Goal: Task Accomplishment & Management: Manage account settings

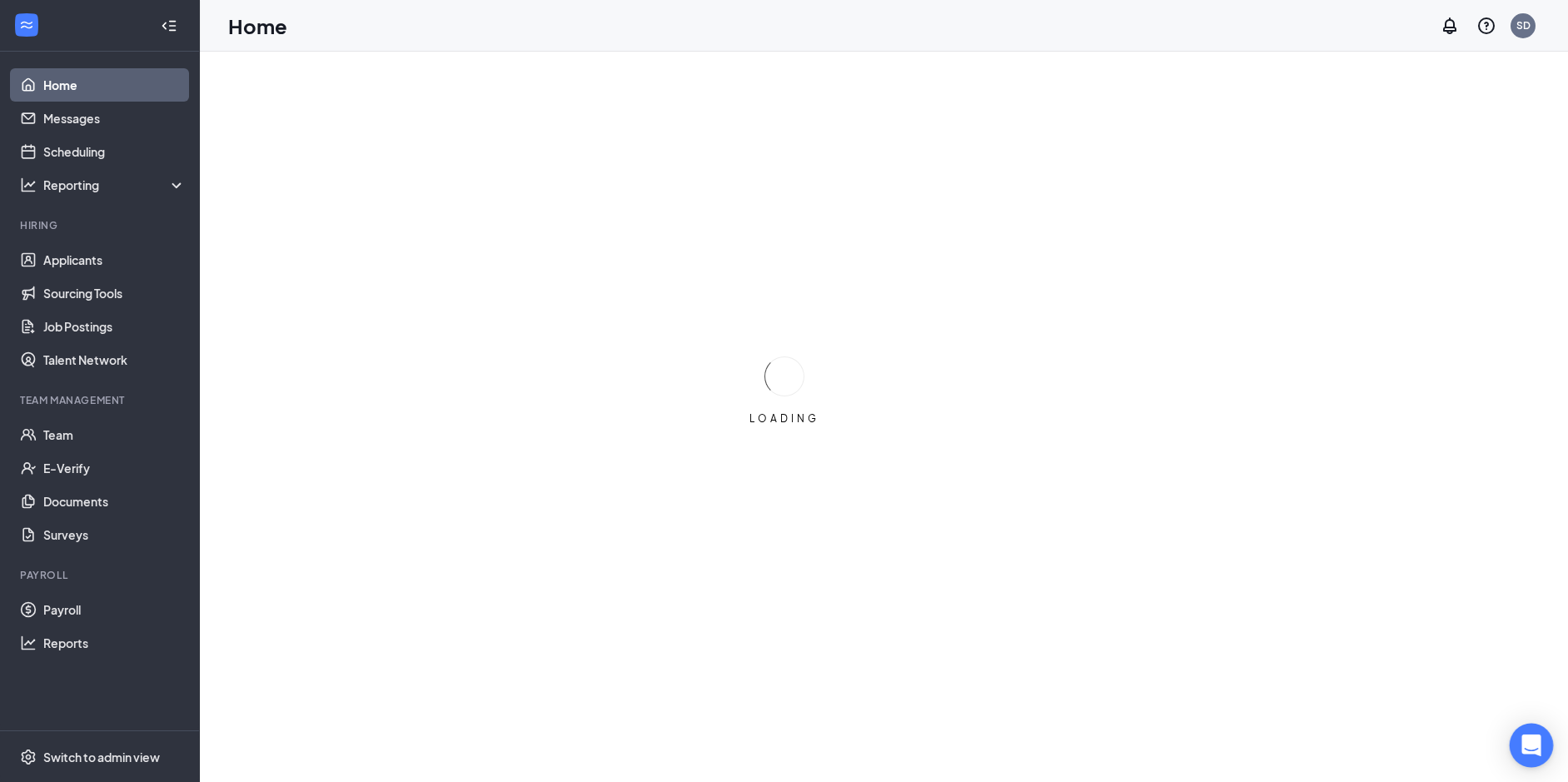
click at [1538, 746] on icon "Open Intercom Messenger" at bounding box center [1531, 746] width 20 height 22
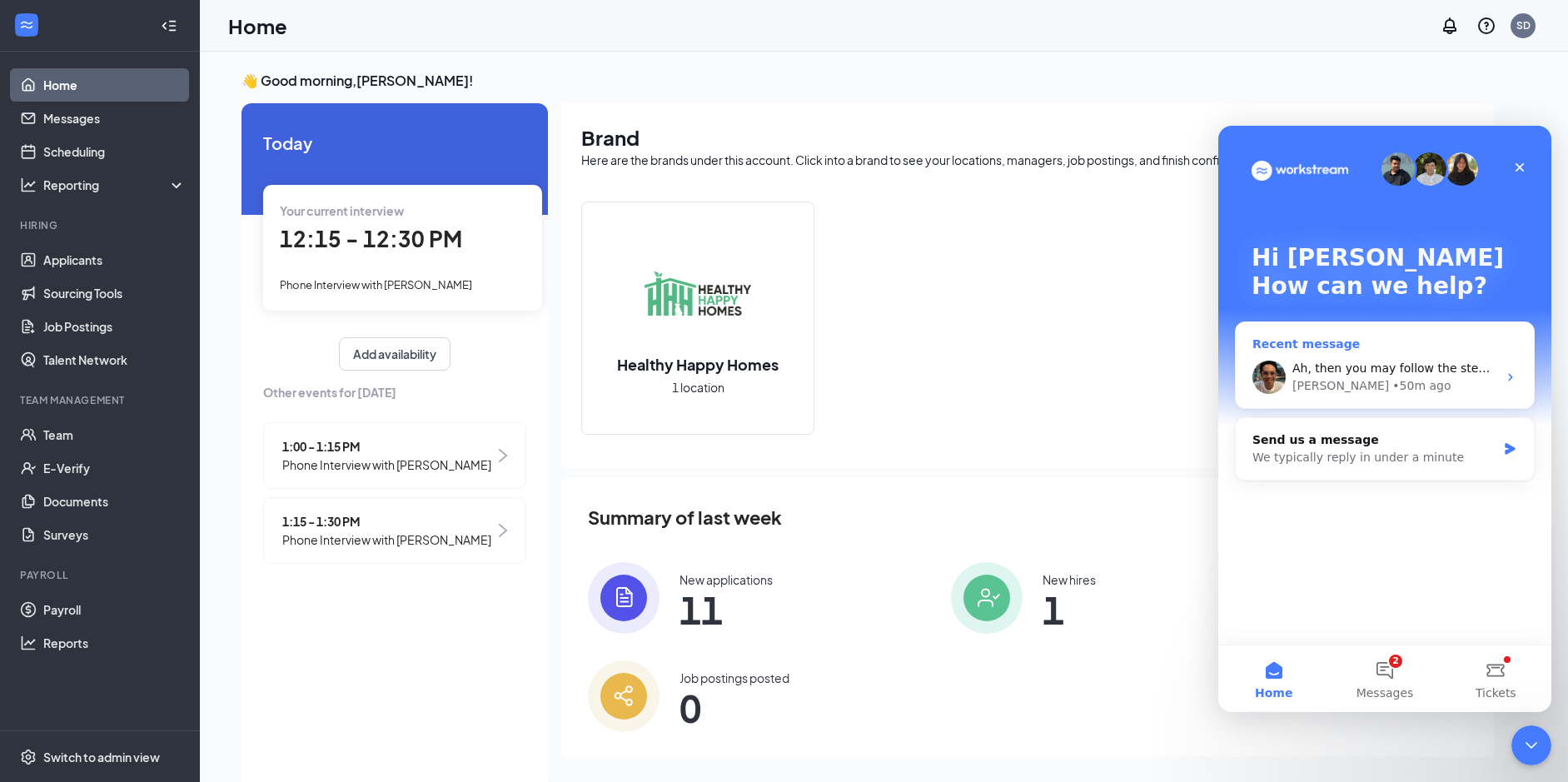
click at [1359, 374] on span "Ah, then you may follow the steps I gave. The one I sent is for the 2nd quarter…" at bounding box center [1599, 368] width 614 height 14
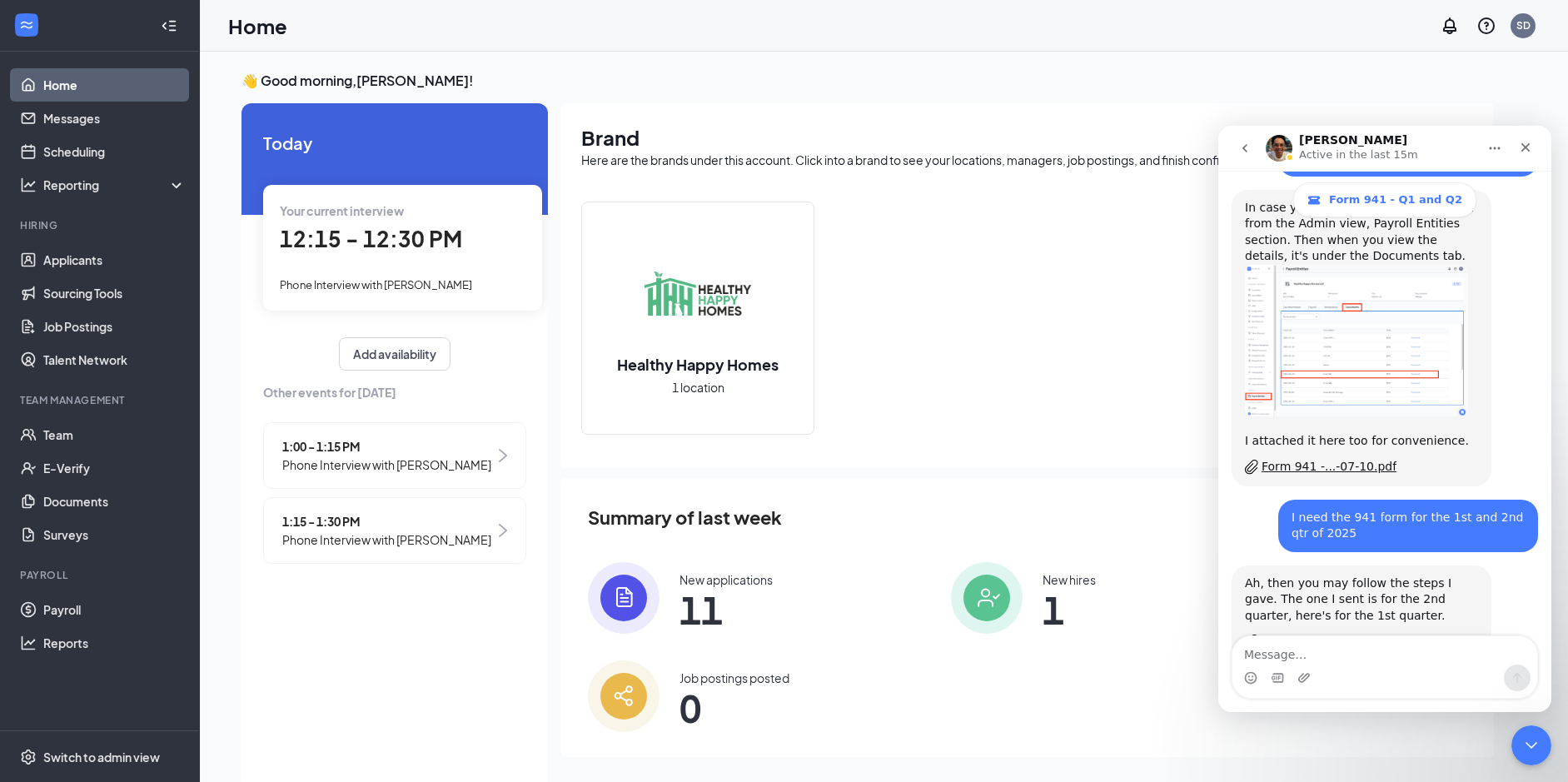
scroll to position [768, 0]
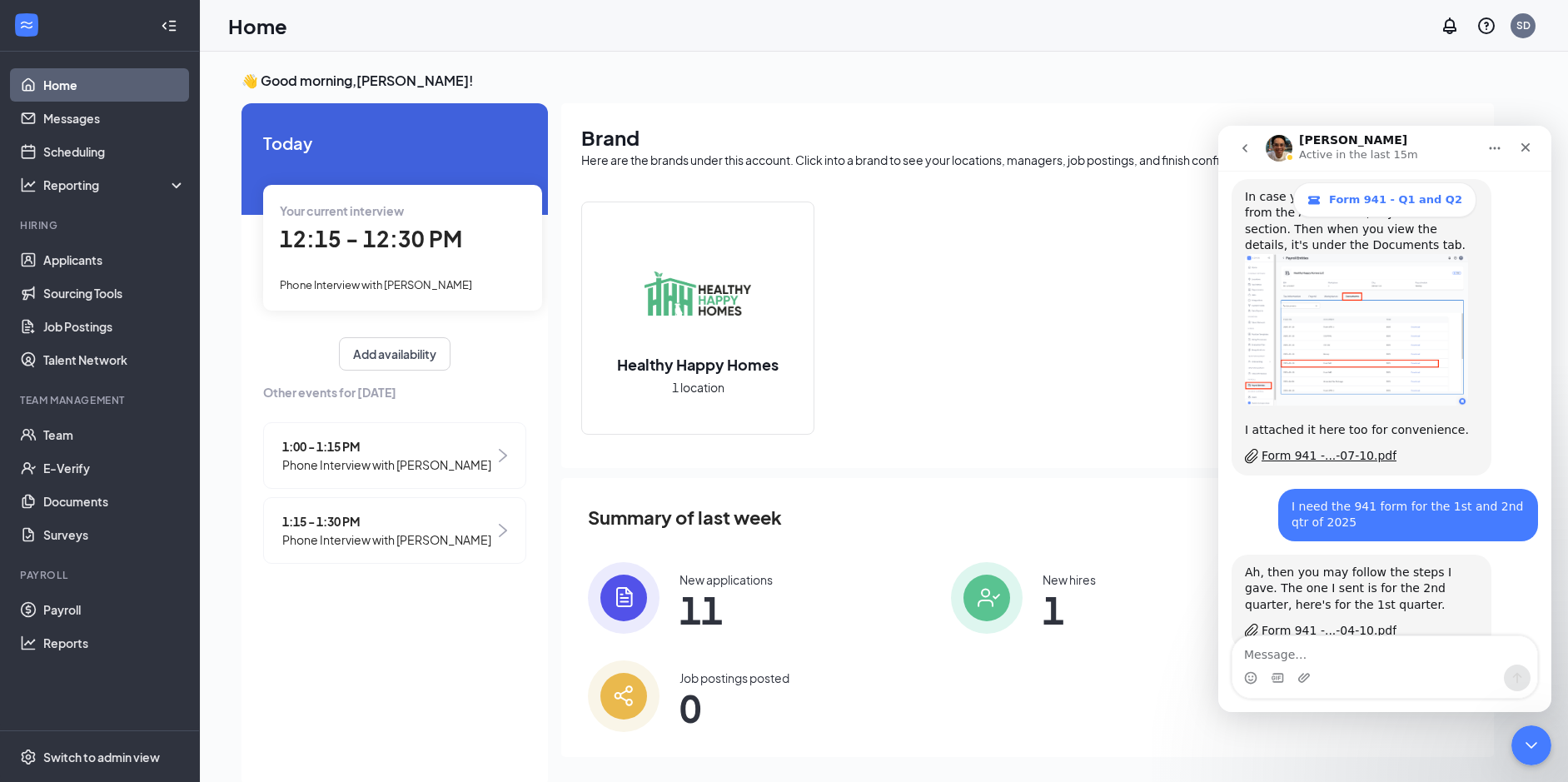
click at [1320, 657] on textarea "Message…" at bounding box center [1385, 650] width 305 height 28
type textarea "y"
type textarea "Got it, thank you"
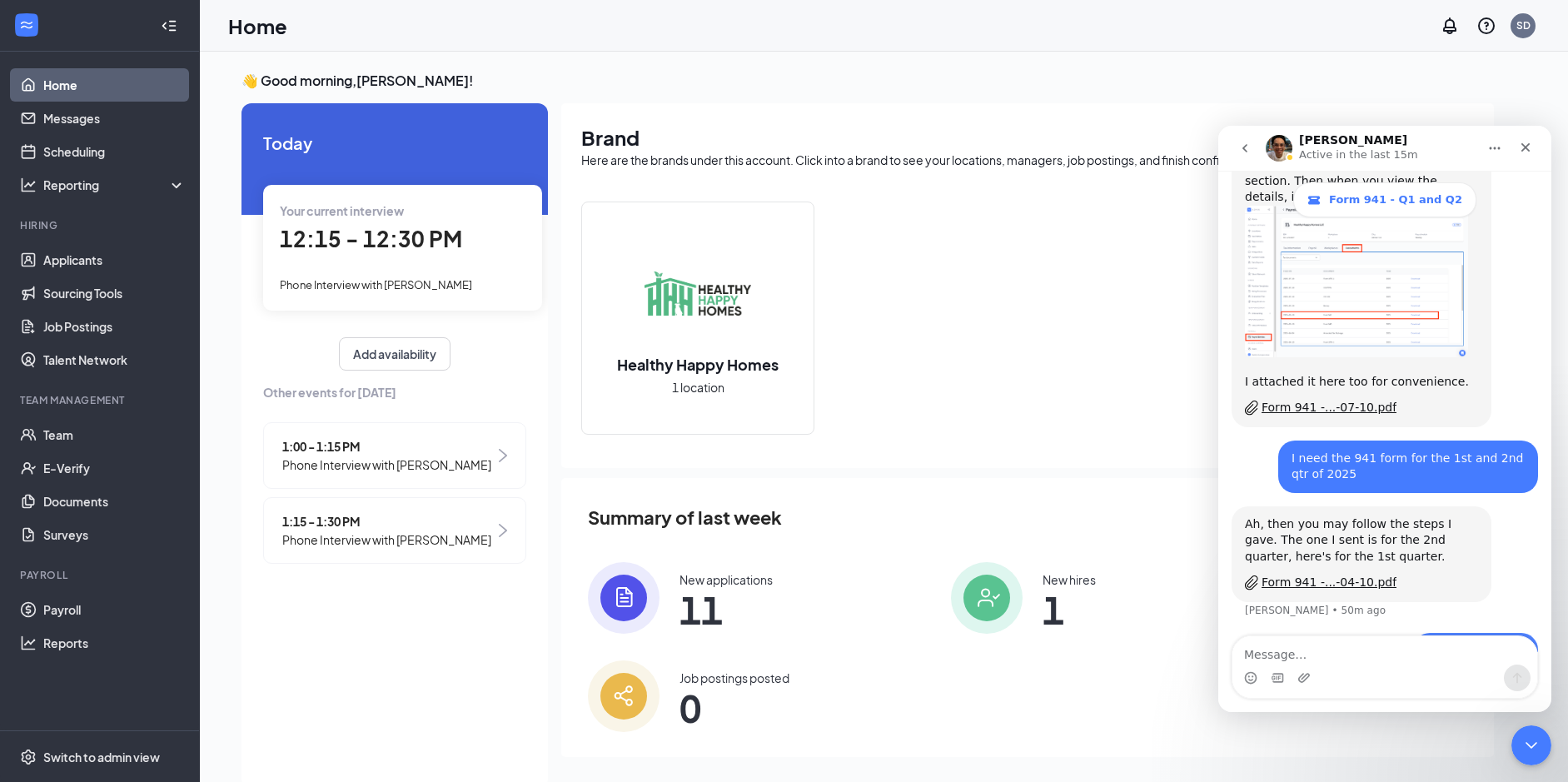
scroll to position [817, 0]
click at [1529, 143] on icon "Close" at bounding box center [1525, 147] width 9 height 9
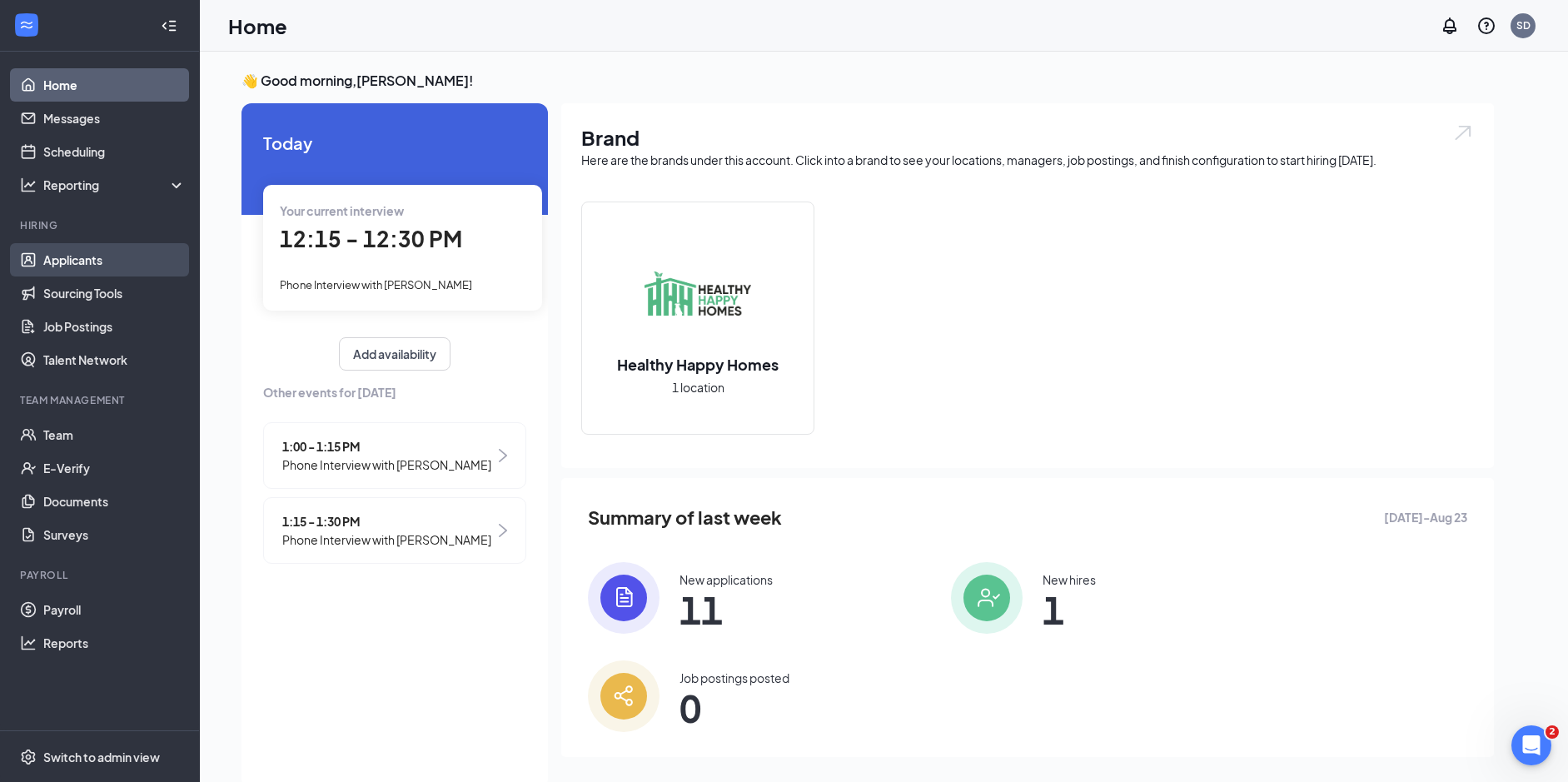
click at [84, 254] on link "Applicants" at bounding box center [114, 260] width 143 height 33
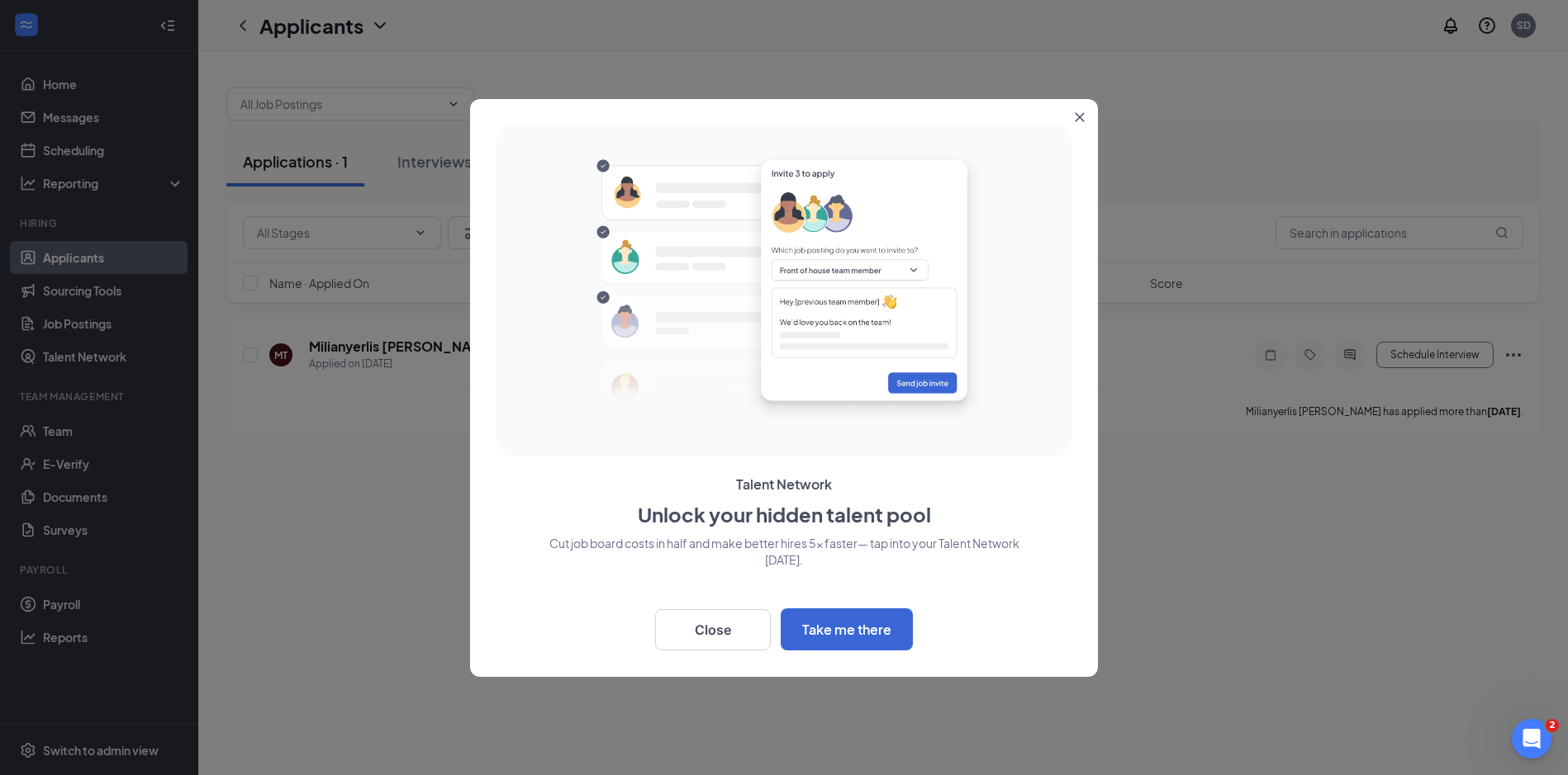
click at [1086, 108] on button "Close" at bounding box center [1083, 113] width 30 height 30
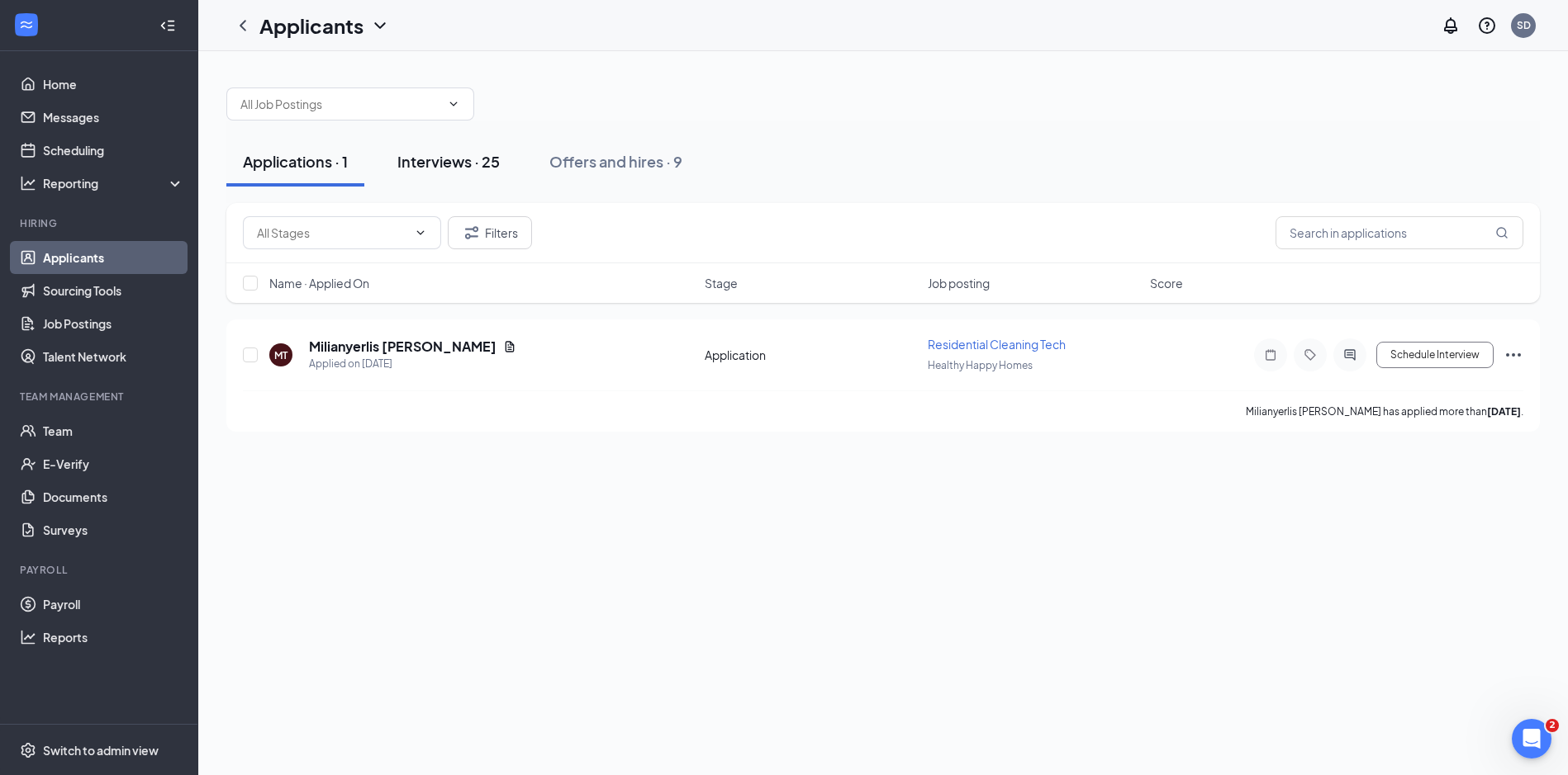
click at [425, 169] on div "Interviews · 25" at bounding box center [448, 161] width 103 height 20
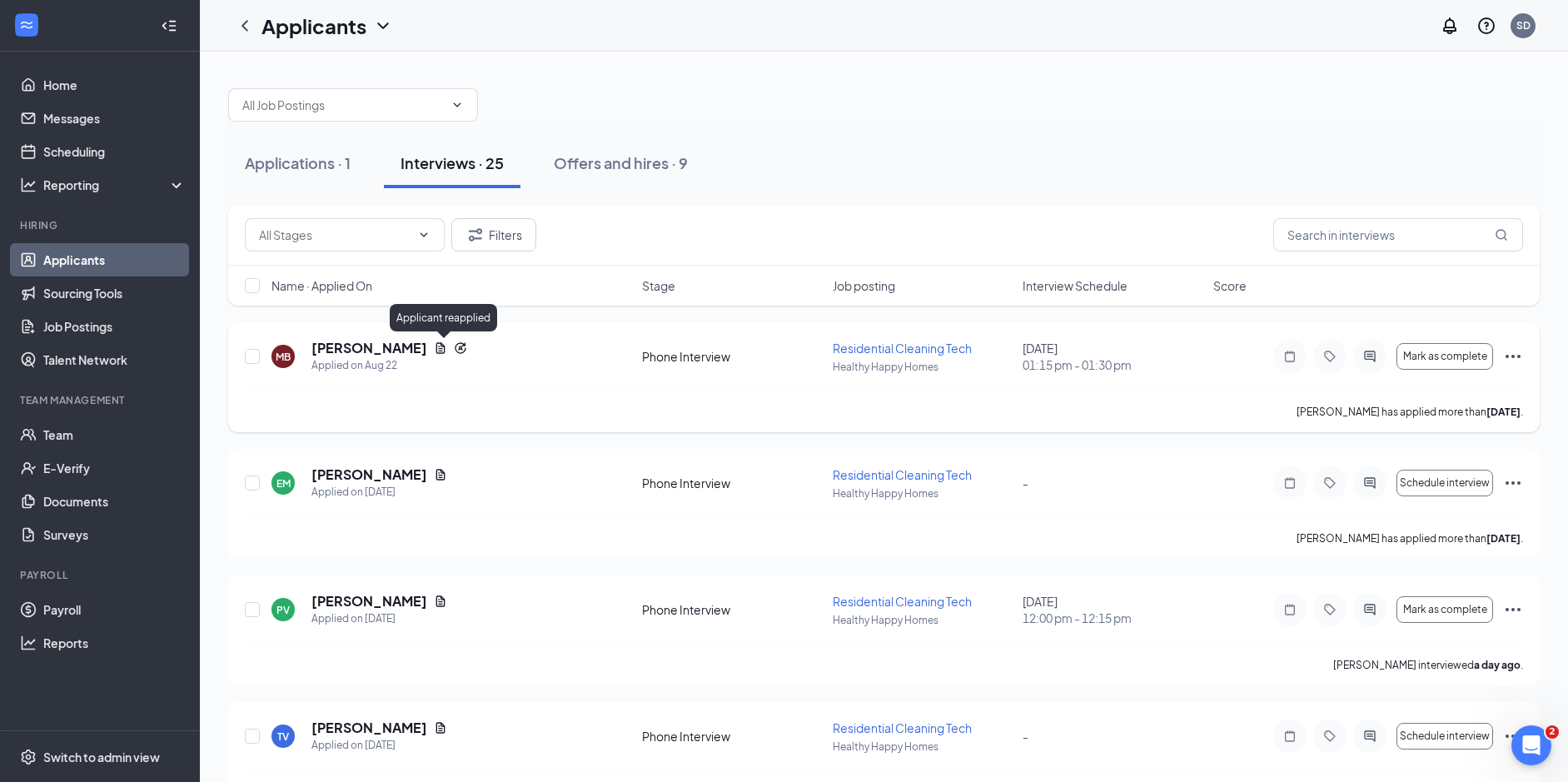
click at [454, 349] on icon "Reapply" at bounding box center [461, 348] width 14 height 14
click at [454, 345] on icon "Reapply" at bounding box center [461, 348] width 14 height 14
click at [366, 348] on h5 "[PERSON_NAME]" at bounding box center [369, 347] width 115 height 19
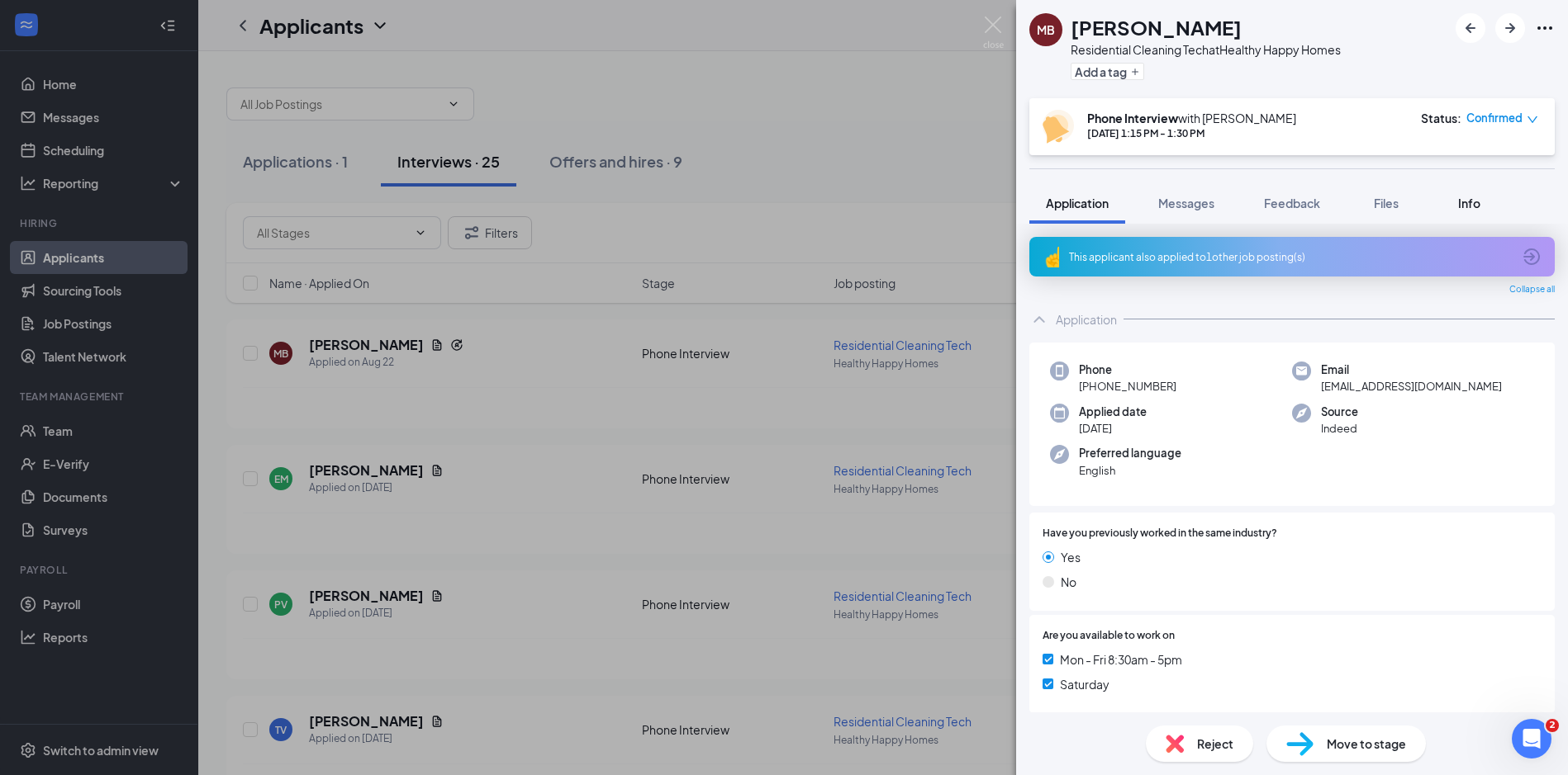
click at [1469, 199] on span "Info" at bounding box center [1469, 203] width 22 height 15
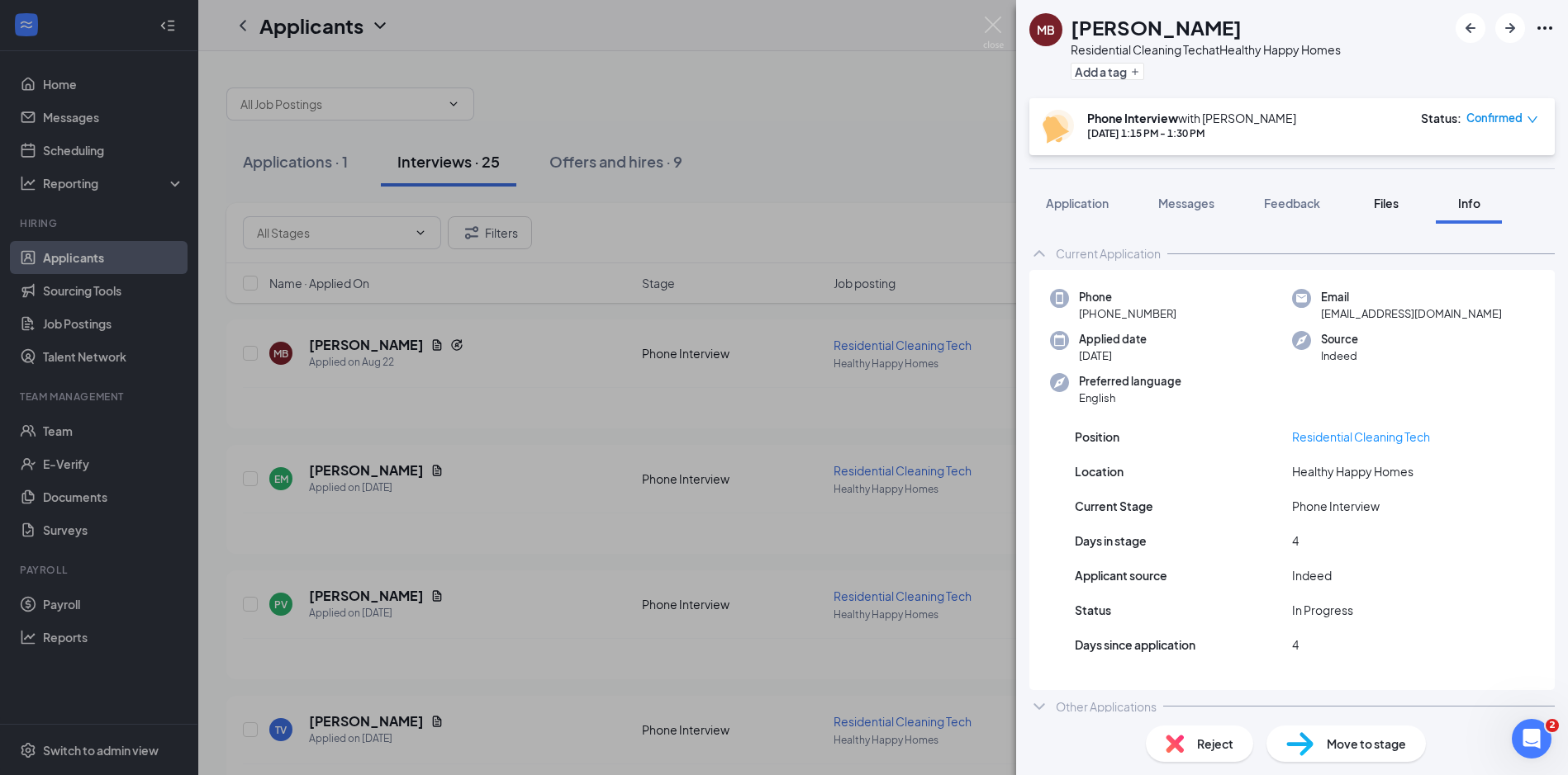
click at [1390, 199] on span "Files" at bounding box center [1387, 203] width 25 height 15
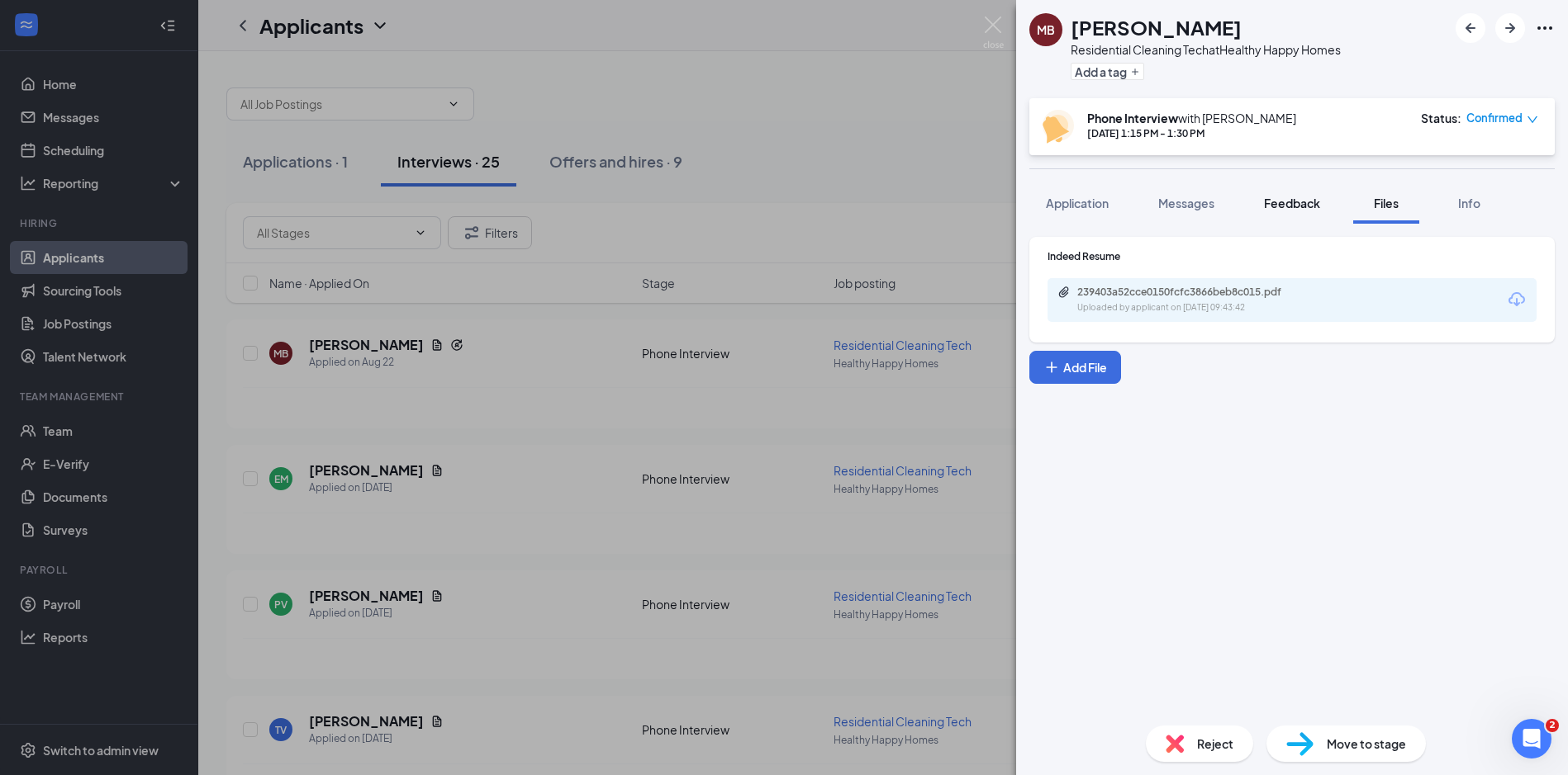
click at [1325, 202] on button "Feedback" at bounding box center [1292, 203] width 89 height 42
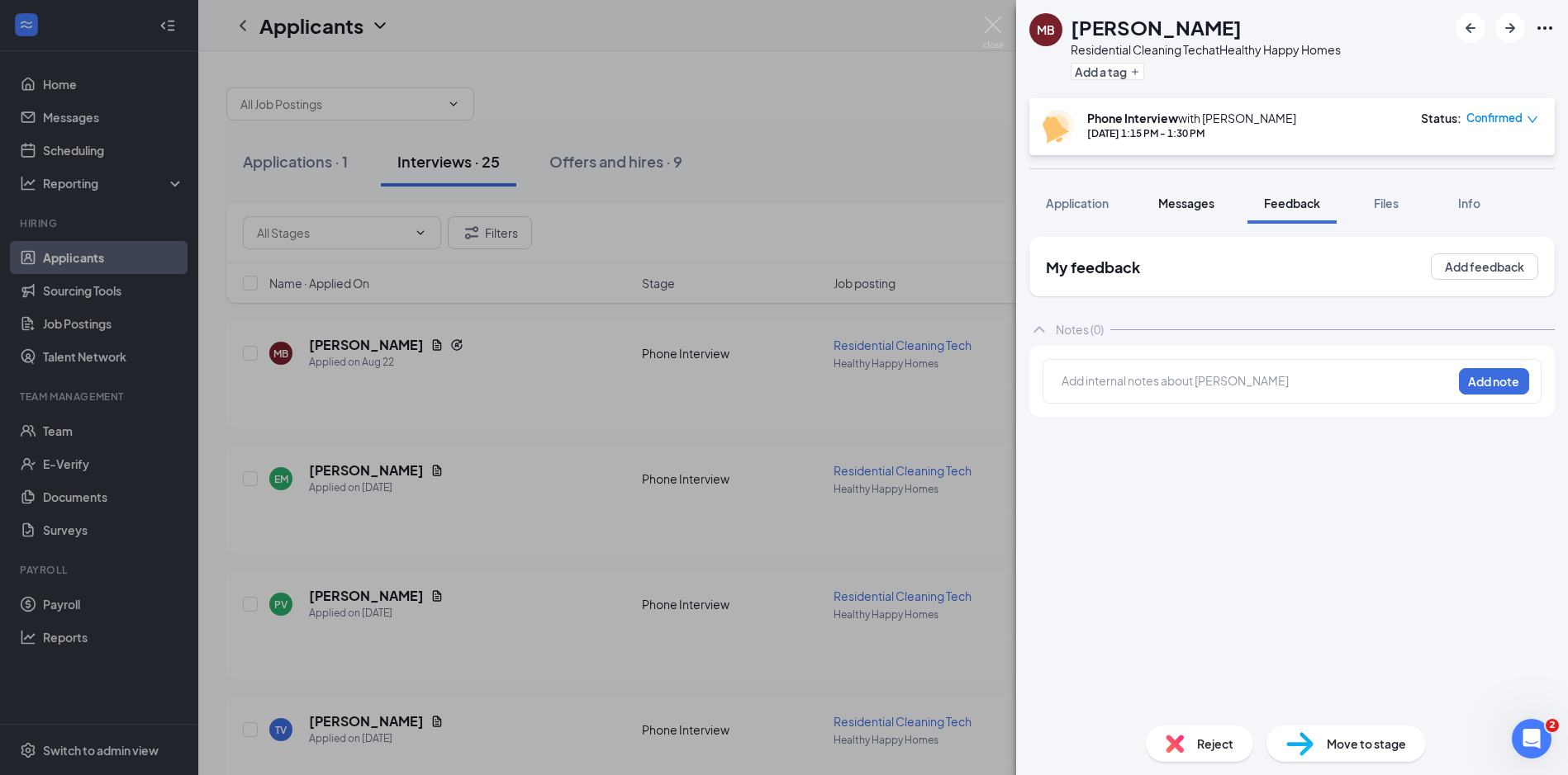
click at [1175, 197] on span "Messages" at bounding box center [1187, 203] width 56 height 15
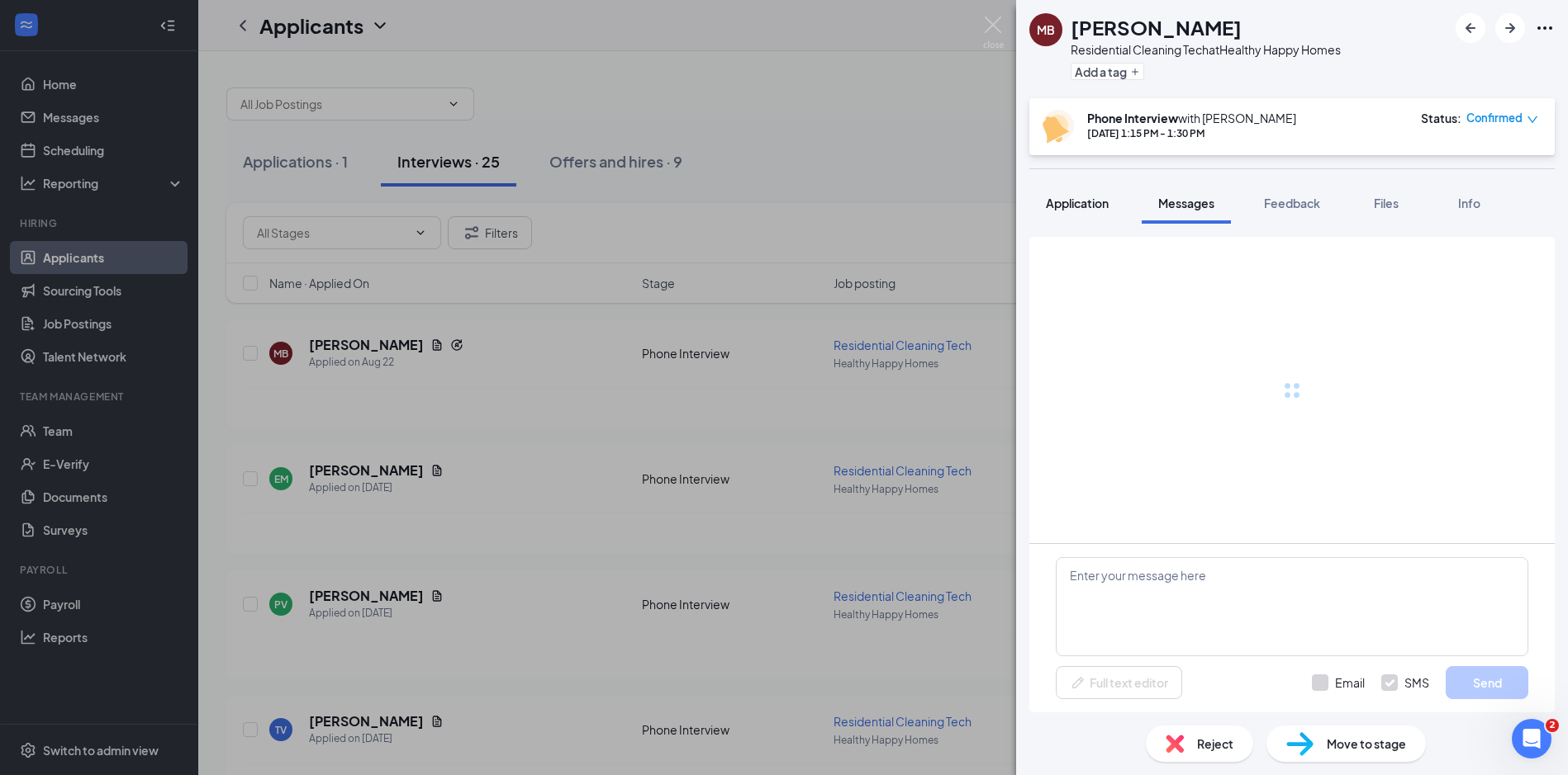
click at [1073, 199] on span "Application" at bounding box center [1077, 203] width 63 height 15
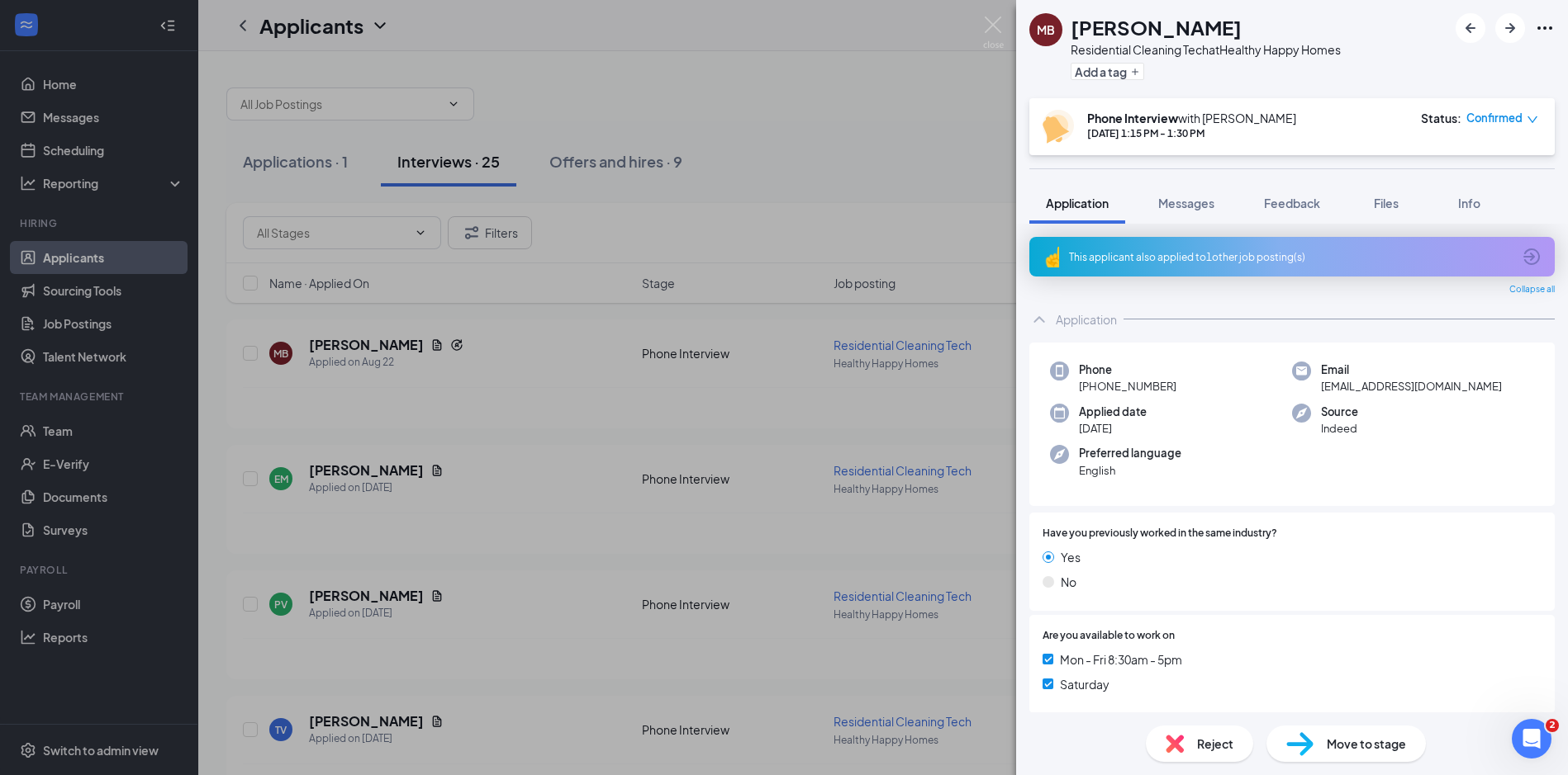
click at [1410, 253] on div "This applicant also applied to 1 other job posting(s)" at bounding box center [1290, 257] width 442 height 14
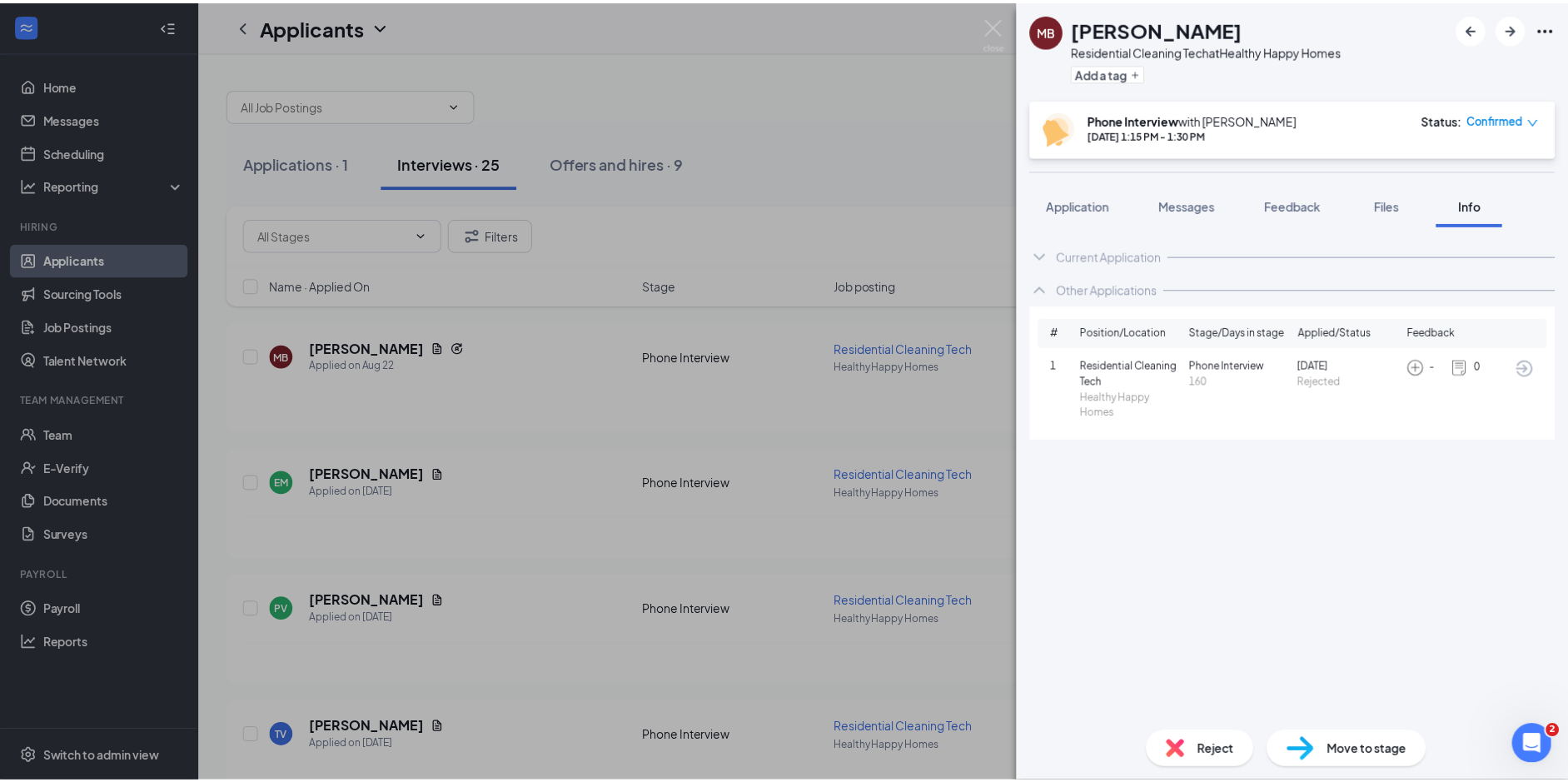
scroll to position [882, 0]
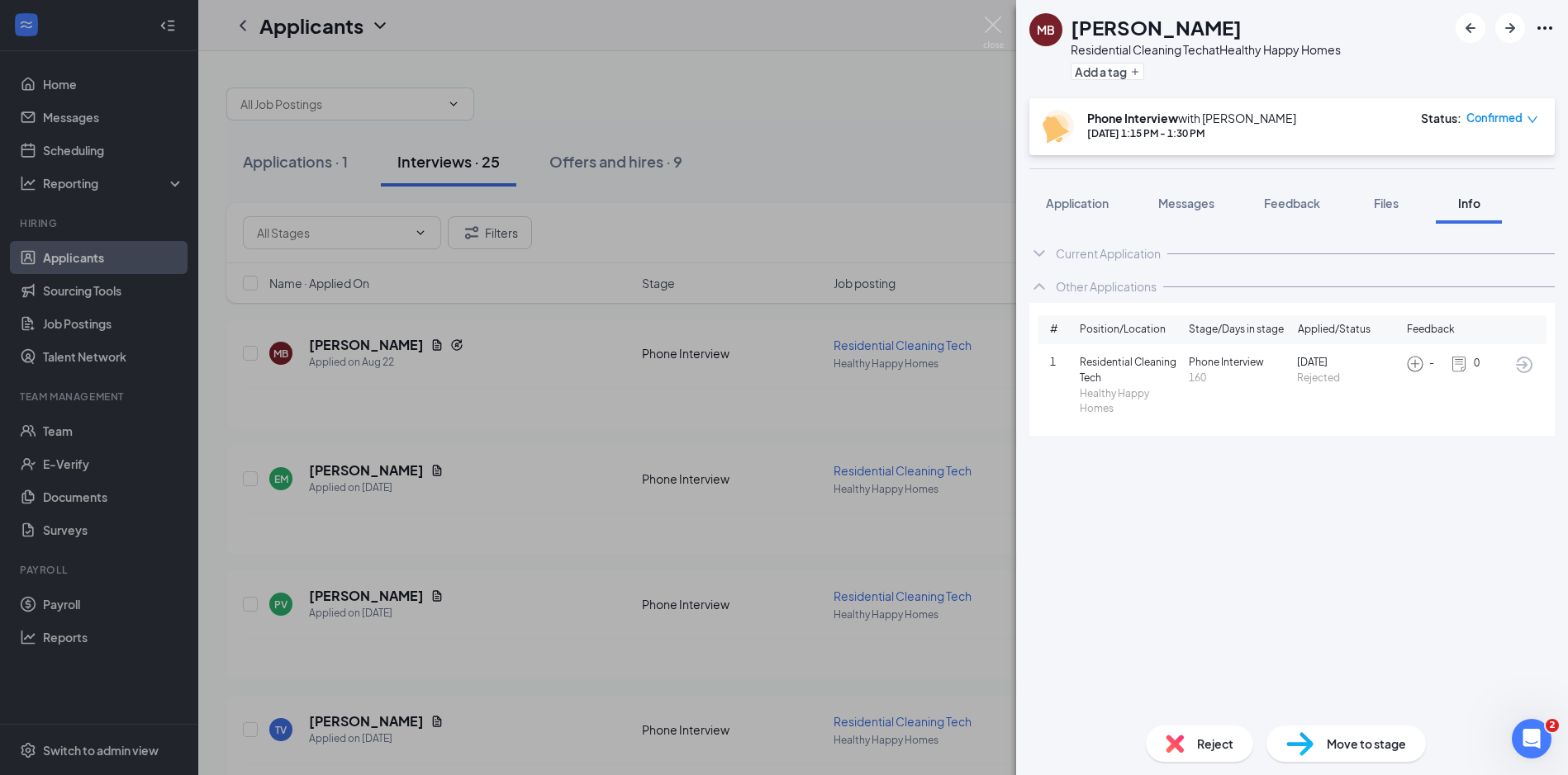
click at [1380, 469] on div "Current Application Phone [PHONE_NUMBER] Email [EMAIL_ADDRESS][DOMAIN_NAME] App…" at bounding box center [1291, 468] width 552 height 489
click at [989, 15] on div "MB [PERSON_NAME] Residential Cleaning Tech at Healthy Happy Homes Add a tag Pho…" at bounding box center [784, 387] width 1568 height 775
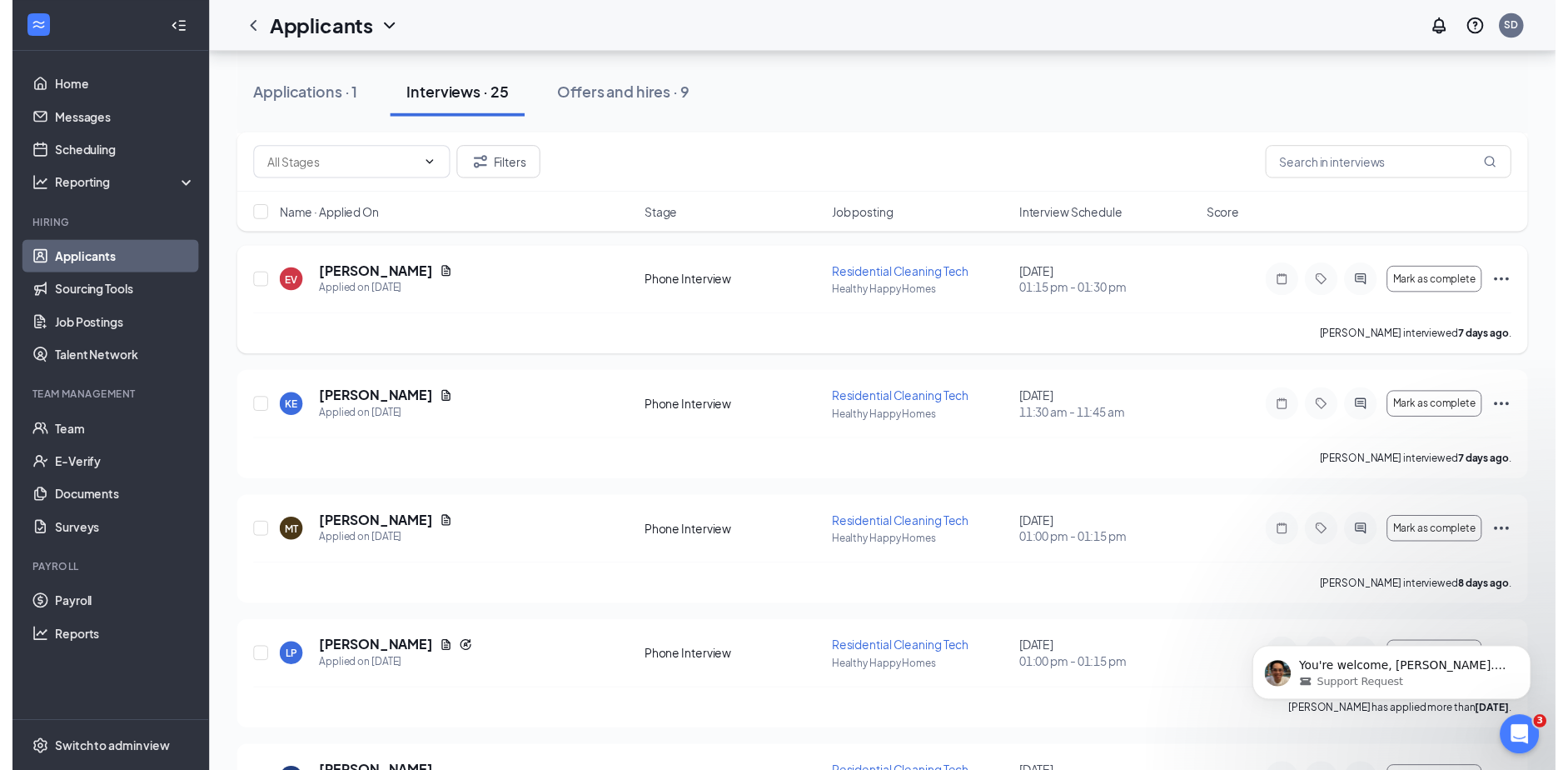
scroll to position [583, 0]
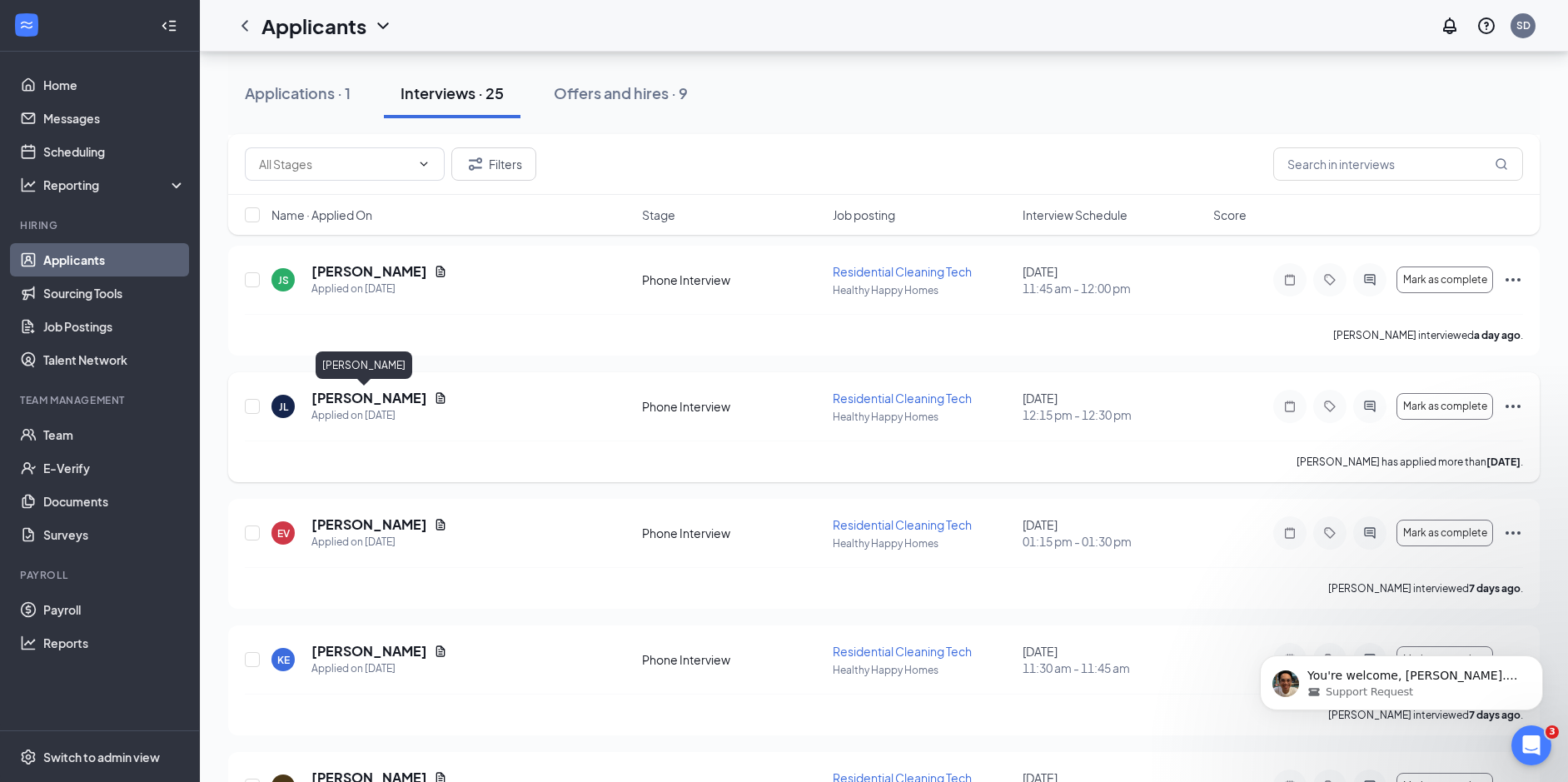
click at [361, 393] on h5 "[PERSON_NAME]" at bounding box center [369, 398] width 115 height 19
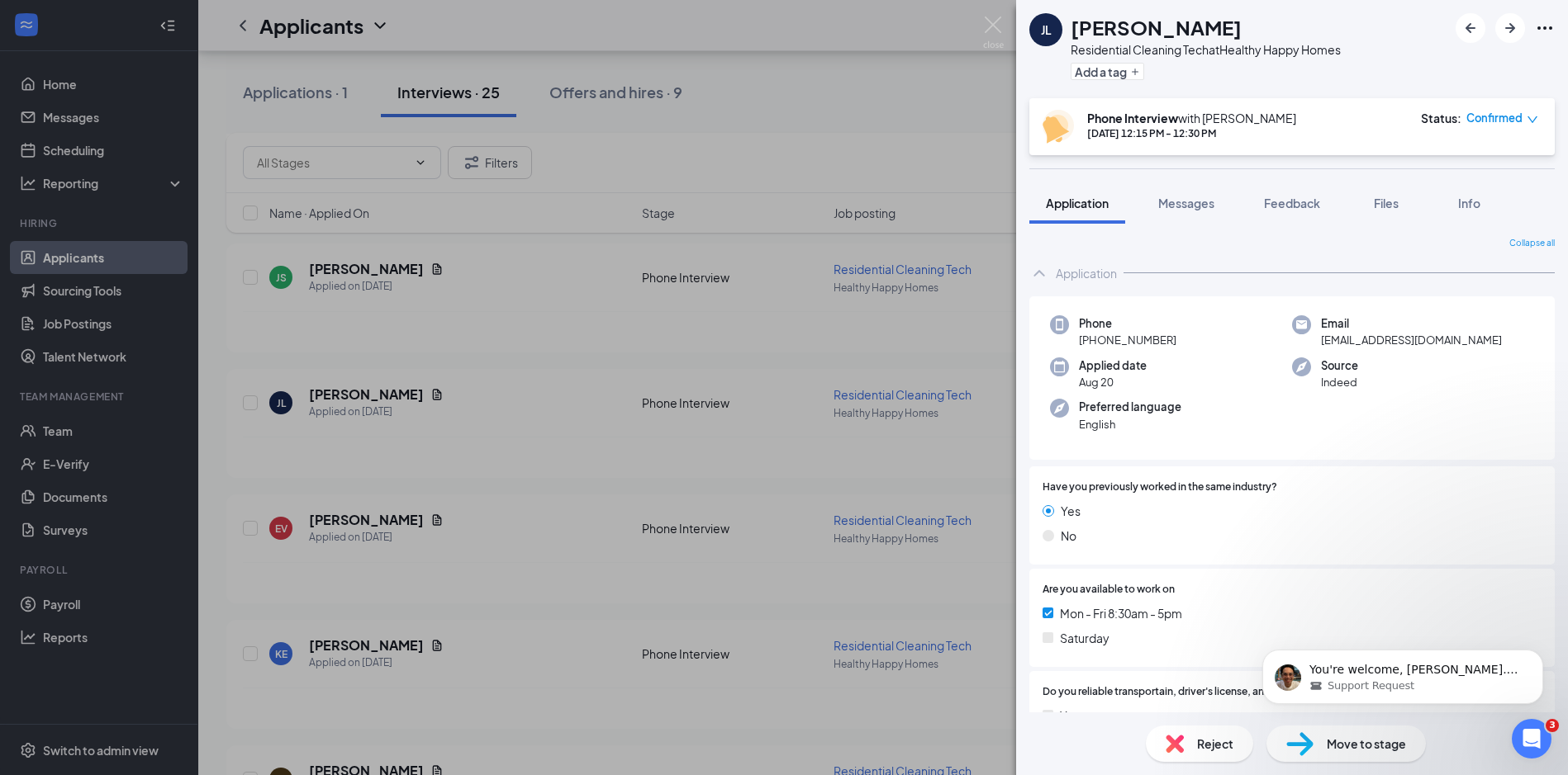
click at [1529, 119] on icon "down" at bounding box center [1532, 119] width 10 height 7
click at [1451, 221] on span "Mark as no-show" at bounding box center [1457, 222] width 91 height 18
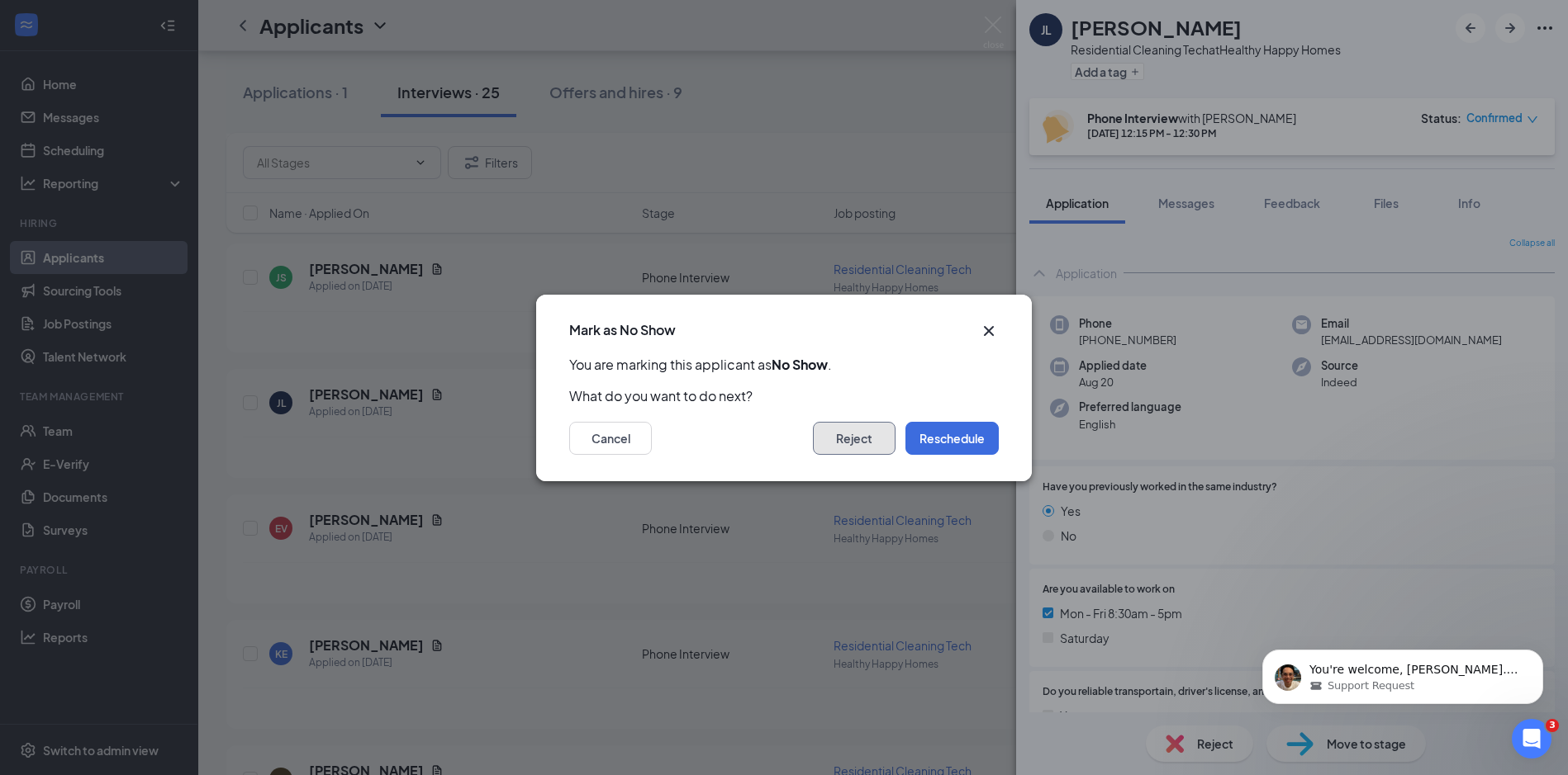
click at [880, 437] on button "Reject" at bounding box center [854, 438] width 82 height 33
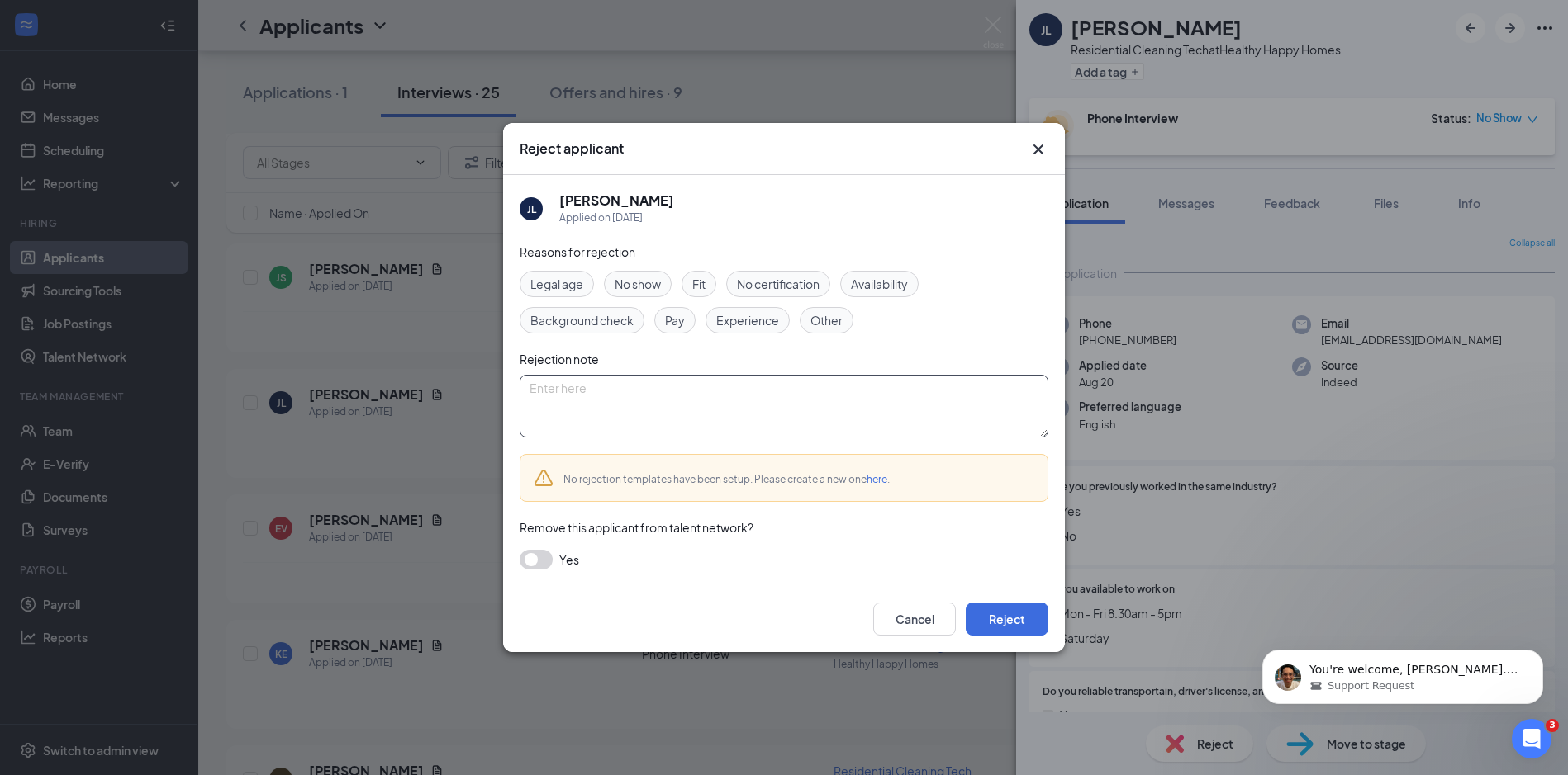
click at [650, 401] on textarea at bounding box center [783, 406] width 529 height 63
type textarea "did not answer"
click at [1027, 614] on button "Reject" at bounding box center [1006, 619] width 82 height 33
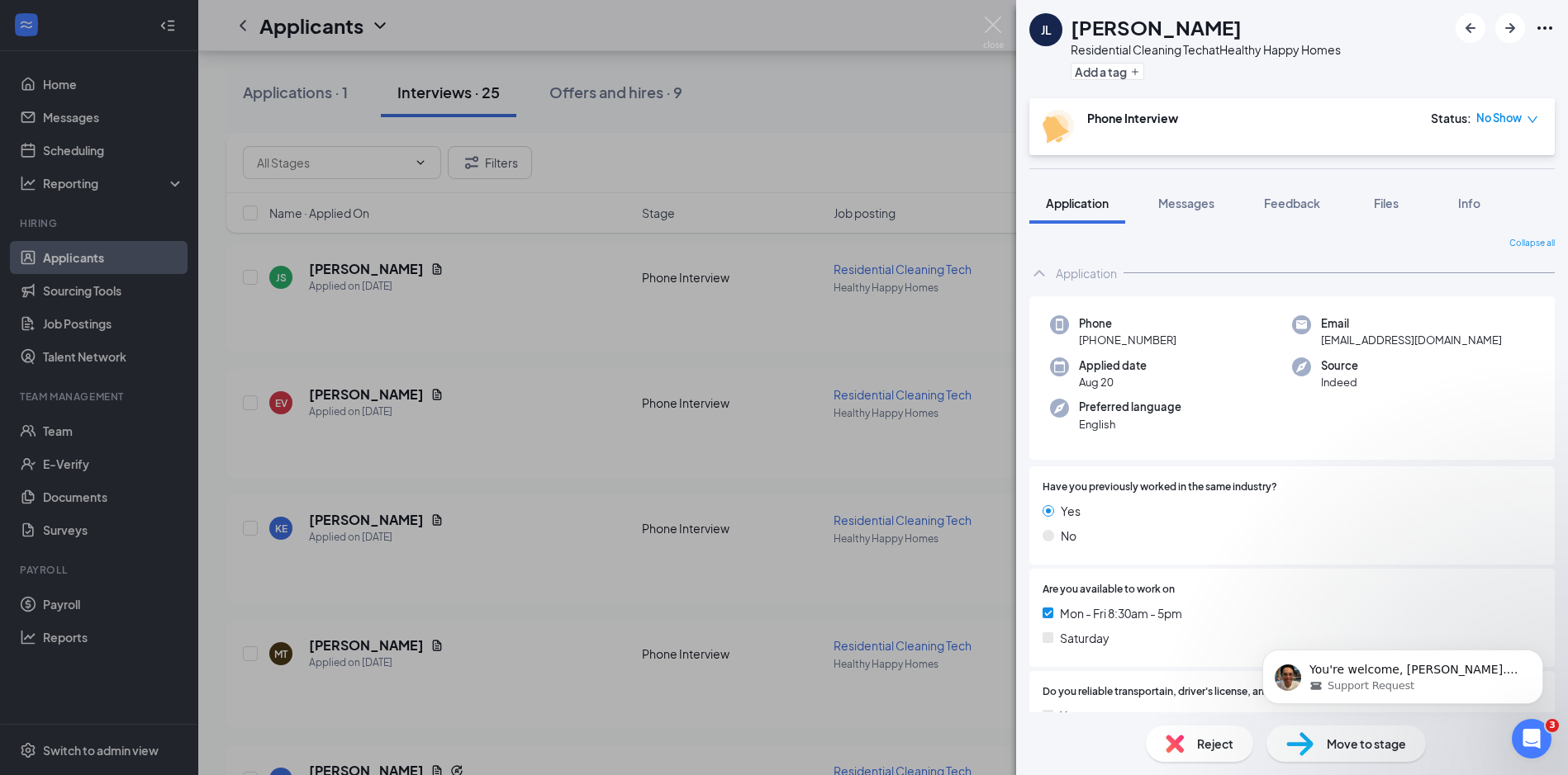
click at [851, 94] on div "[PERSON_NAME] Residential Cleaning Tech at Healthy Happy Homes Add a tag Phone …" at bounding box center [784, 387] width 1568 height 775
